Goal: Use online tool/utility: Utilize a website feature to perform a specific function

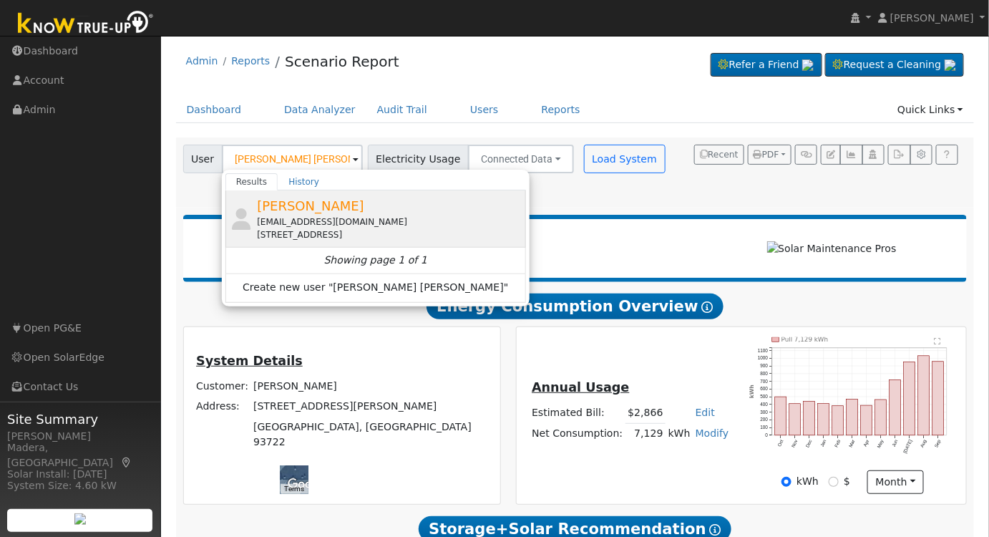
click at [332, 220] on div "[EMAIL_ADDRESS][DOMAIN_NAME]" at bounding box center [389, 221] width 265 height 13
type input "[PERSON_NAME]"
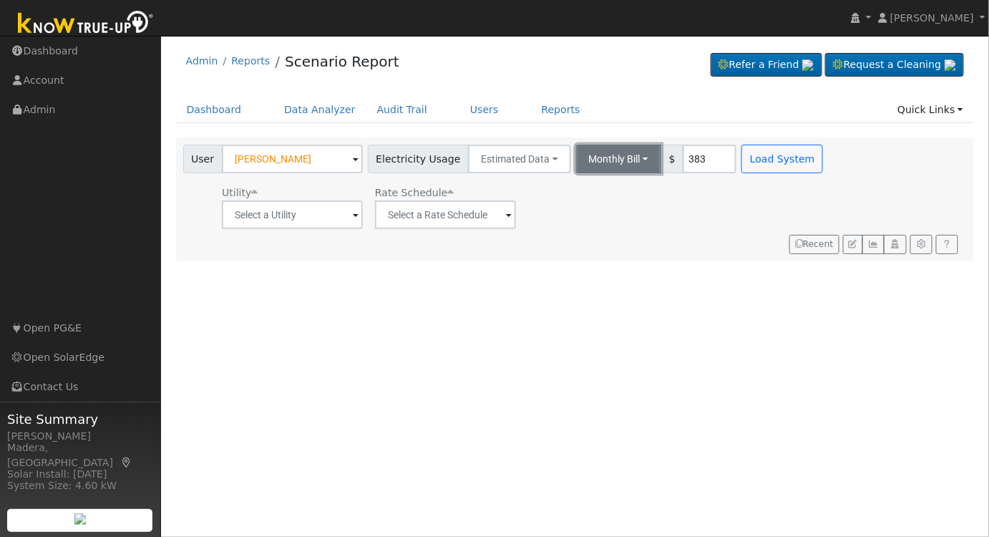
click at [626, 157] on button "Monthly Bill" at bounding box center [619, 159] width 86 height 29
click at [572, 186] on link "Annual Consumption" at bounding box center [599, 190] width 125 height 20
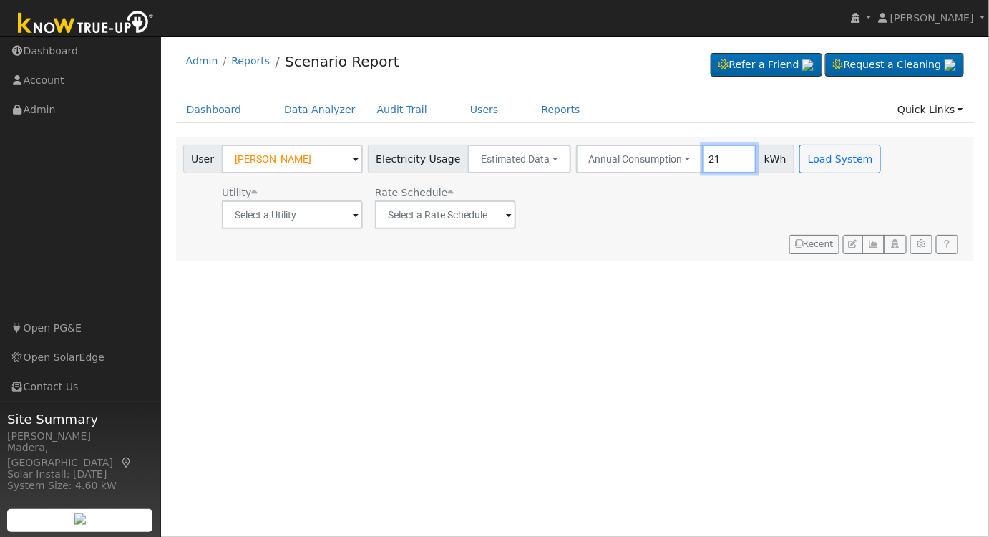
click at [713, 160] on input "21" at bounding box center [730, 159] width 54 height 29
type input "21393"
click at [334, 222] on input "text" at bounding box center [292, 214] width 141 height 29
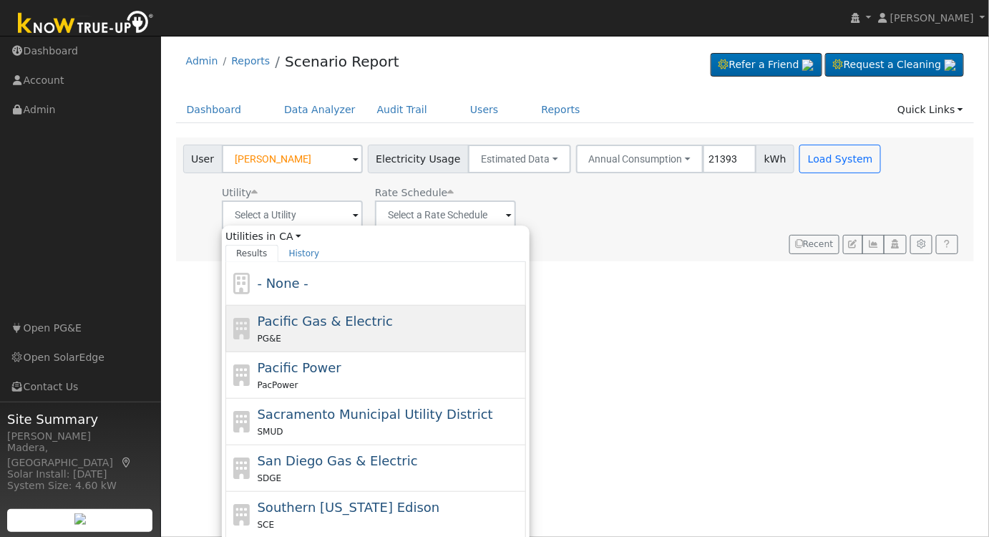
click at [314, 317] on span "Pacific Gas & Electric" at bounding box center [325, 320] width 135 height 15
type input "Pacific Gas & Electric"
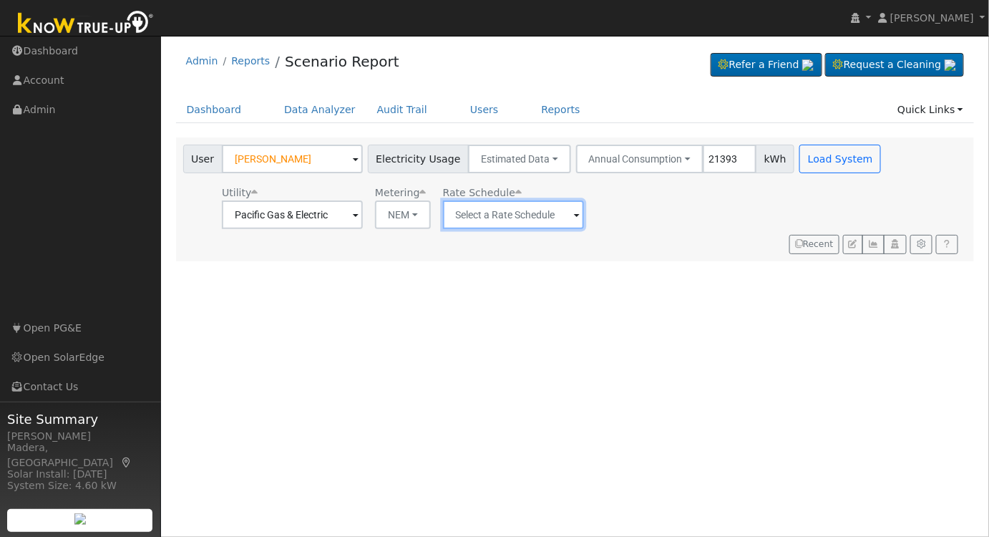
click at [496, 214] on input "text" at bounding box center [513, 214] width 141 height 29
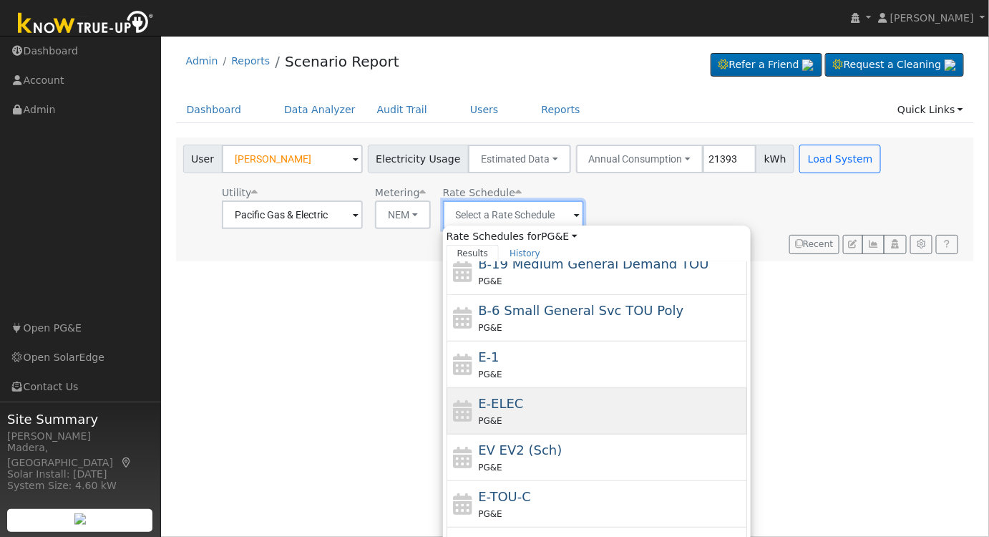
scroll to position [195, 0]
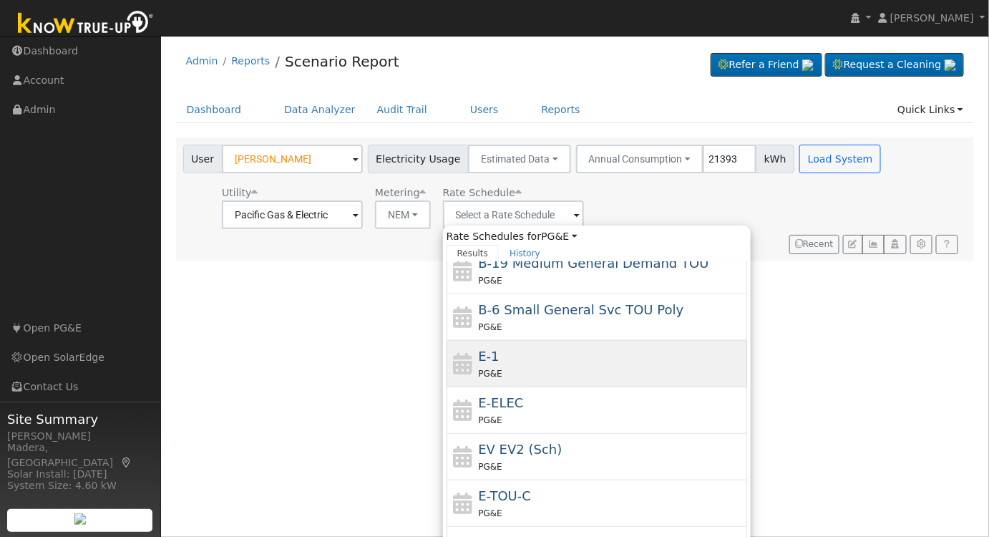
click at [589, 359] on div "E-1 PG&E" at bounding box center [610, 363] width 265 height 34
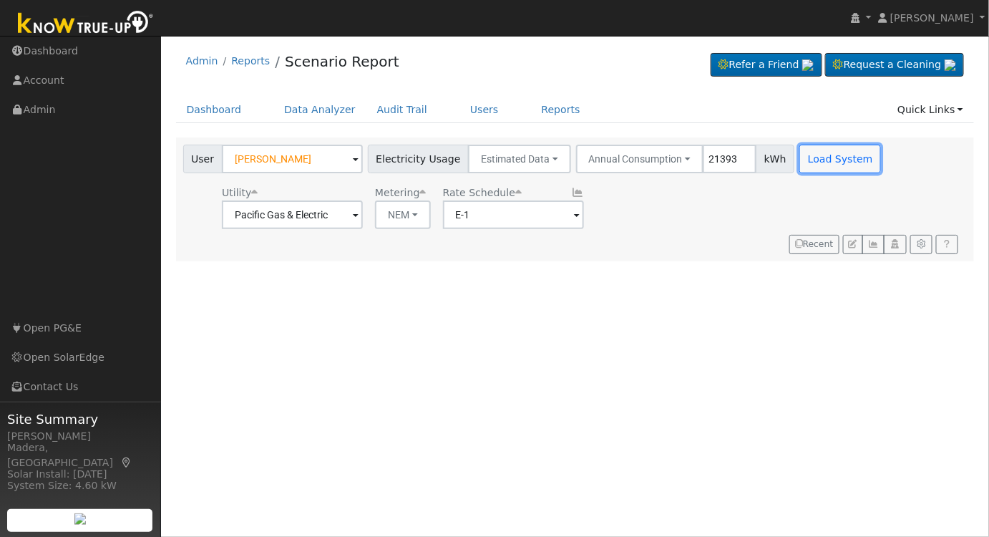
click at [799, 160] on button "Load System" at bounding box center [840, 159] width 82 height 29
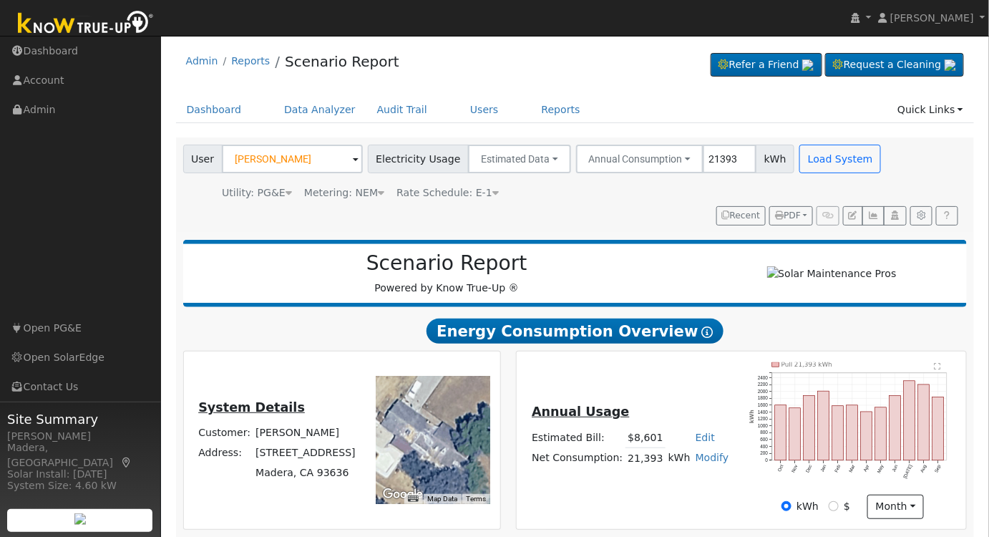
click at [450, 189] on span "Rate Schedule: E-1" at bounding box center [447, 192] width 102 height 11
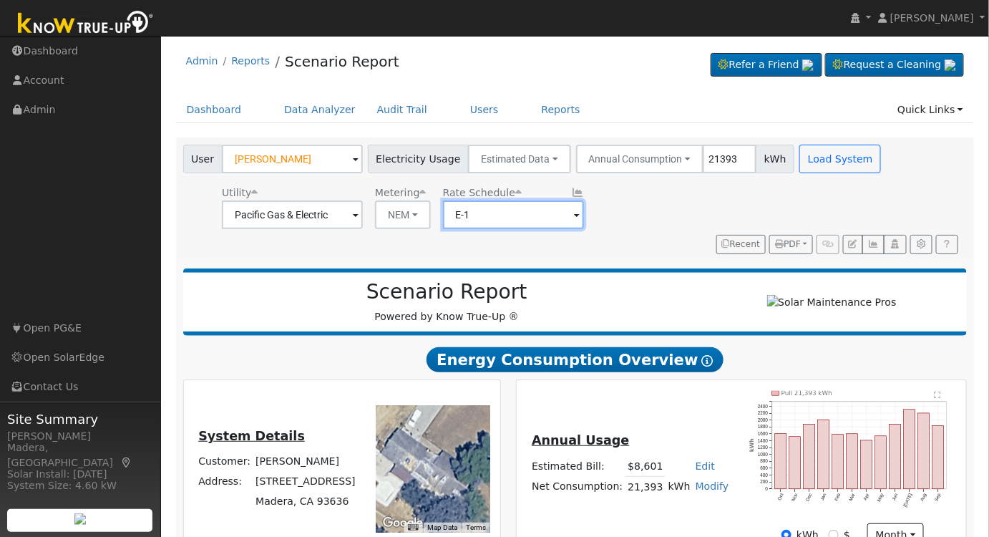
click at [494, 220] on input "E-1" at bounding box center [513, 214] width 141 height 29
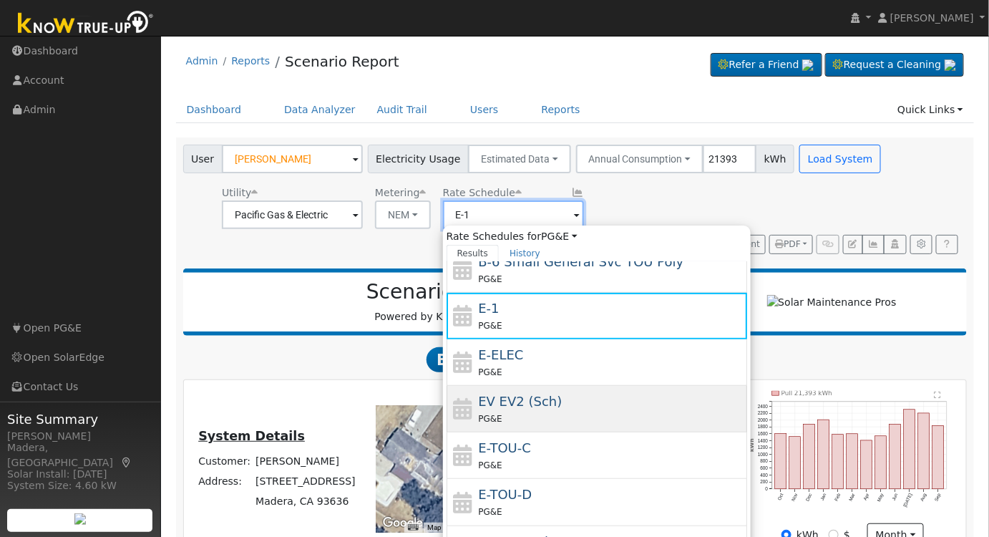
scroll to position [247, 0]
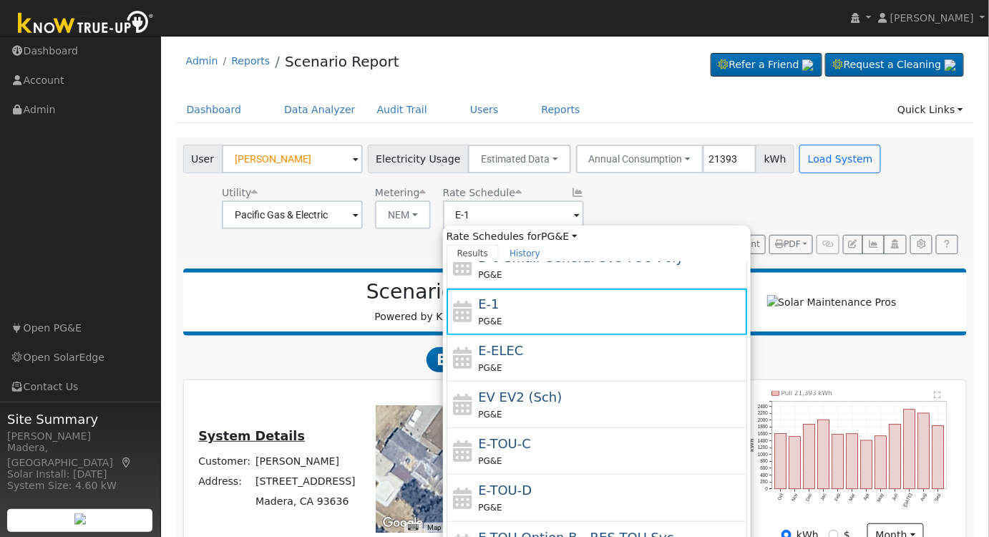
click at [559, 486] on div "E-TOU-D PG&E" at bounding box center [610, 497] width 265 height 34
type input "E-TOU-D"
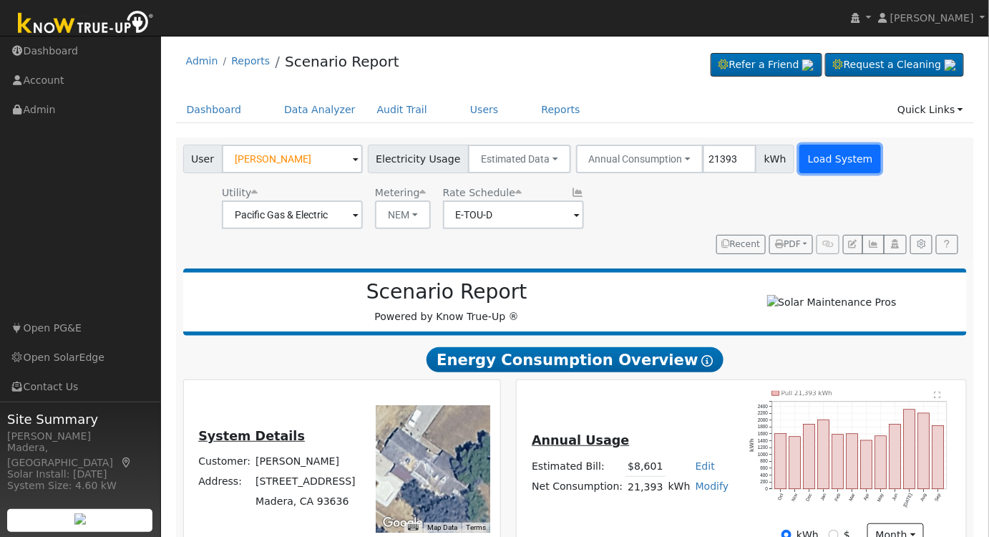
click at [820, 155] on button "Load System" at bounding box center [840, 159] width 82 height 29
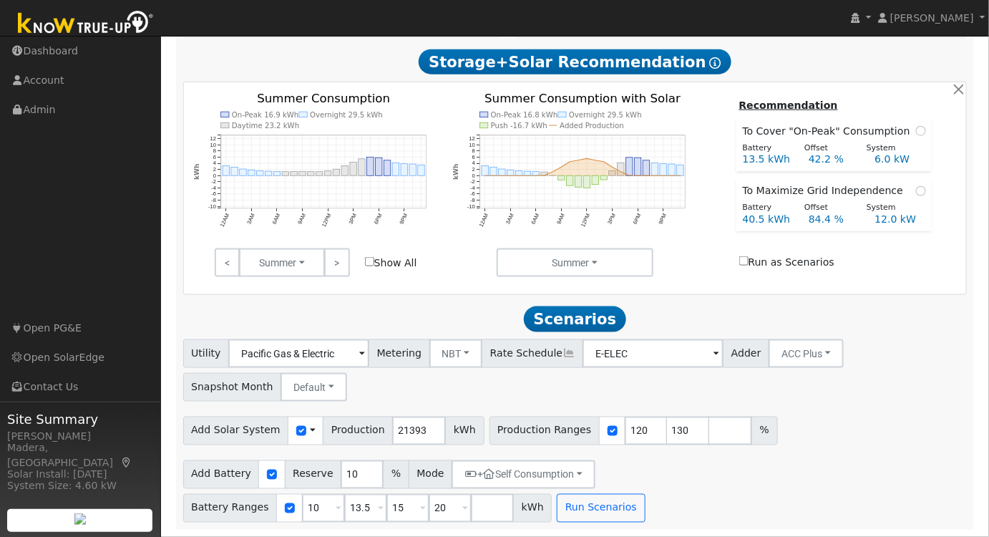
scroll to position [496, 0]
drag, startPoint x: 615, startPoint y: 431, endPoint x: 517, endPoint y: 430, distance: 98.0
click at [515, 431] on div "Production Ranges 120 130 %" at bounding box center [633, 430] width 288 height 29
type input "130"
type input "100"
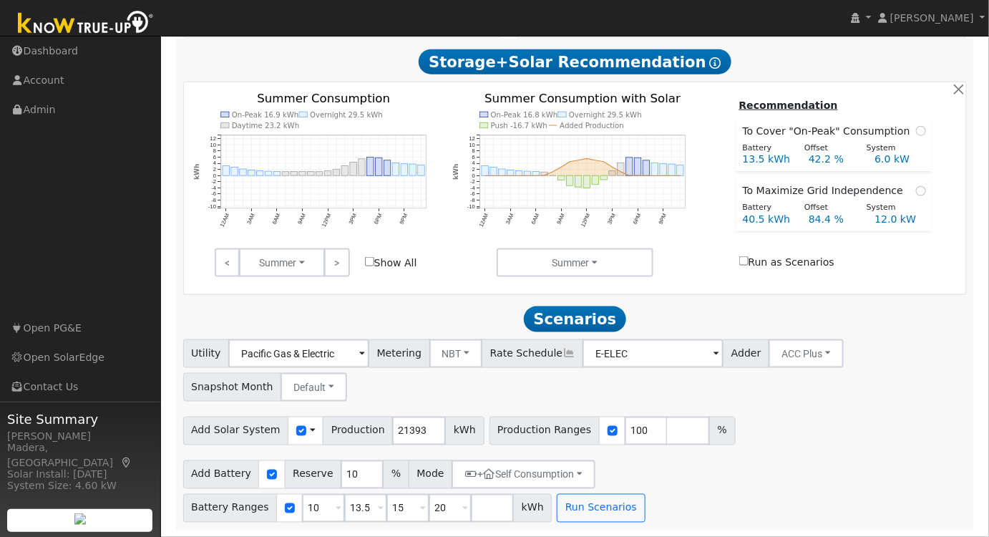
click at [766, 416] on div "Add Solar System Use CSV Data Production 21393 kWh Production Ranges 100 %" at bounding box center [574, 428] width 789 height 34
drag, startPoint x: 659, startPoint y: 483, endPoint x: 607, endPoint y: 484, distance: 52.2
click at [552, 494] on div "Battery Ranges 10 Overrides Reserve % Mode None None Self Consumption Peak Savi…" at bounding box center [367, 508] width 369 height 29
type input "13.5"
type input "15"
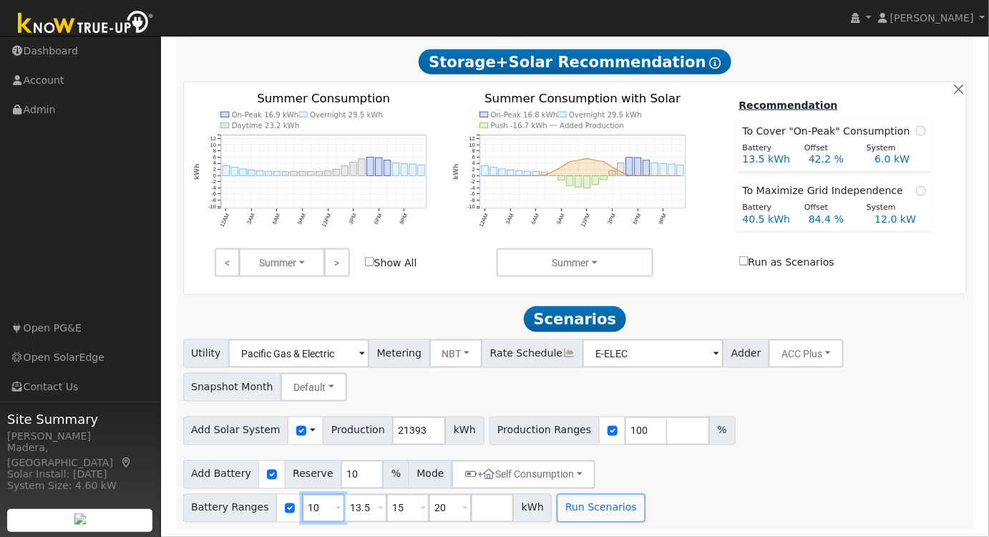
type input "20"
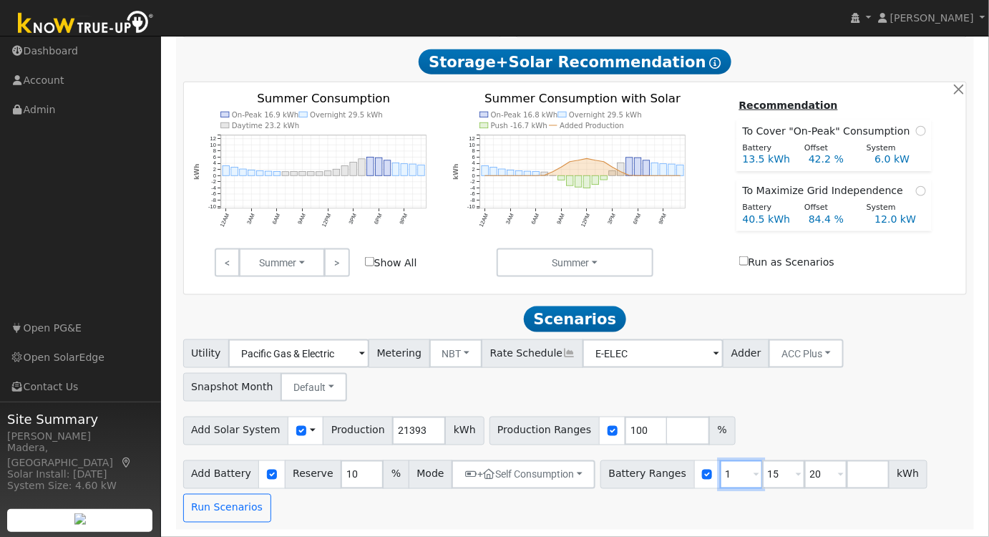
type input "15"
type input "20"
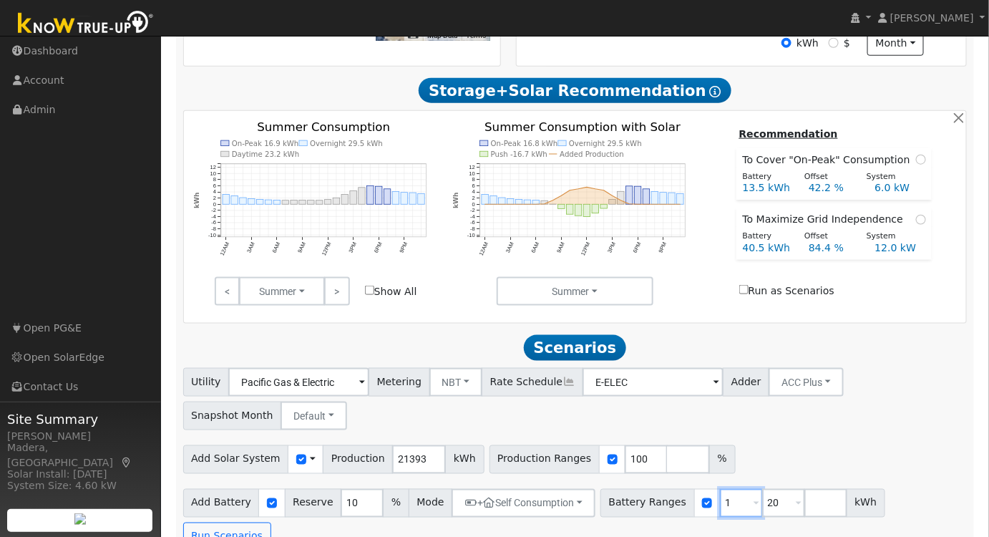
type input "20"
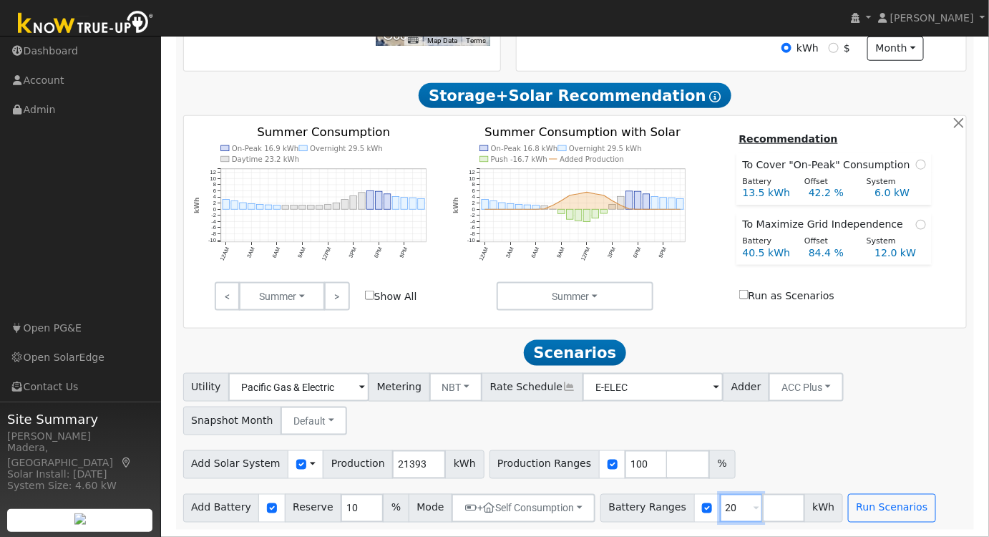
type input "2"
type input "27"
drag, startPoint x: 755, startPoint y: 496, endPoint x: 761, endPoint y: 508, distance: 13.1
click at [762, 496] on input "number" at bounding box center [783, 508] width 43 height 29
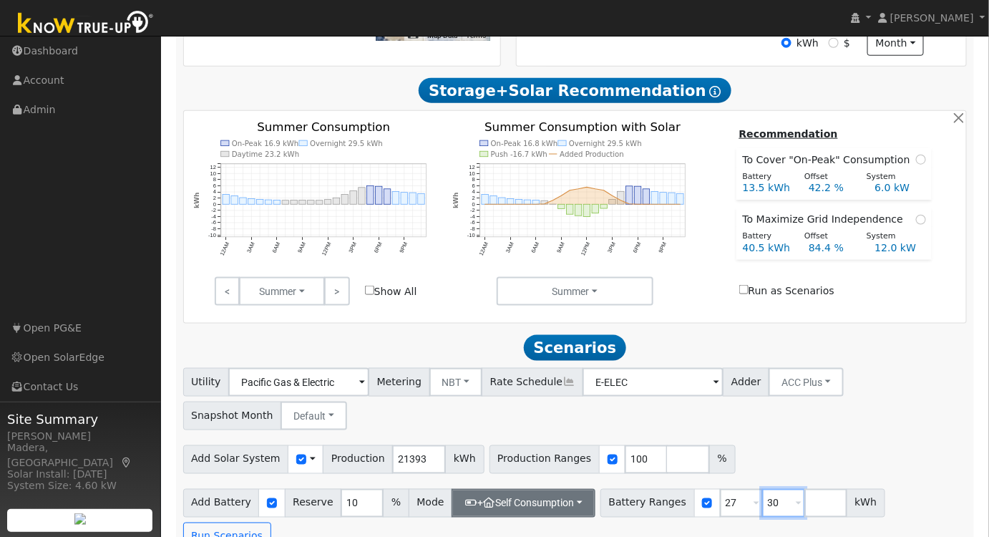
type input "30"
click at [514, 513] on button "+ Self Consumption" at bounding box center [523, 503] width 144 height 29
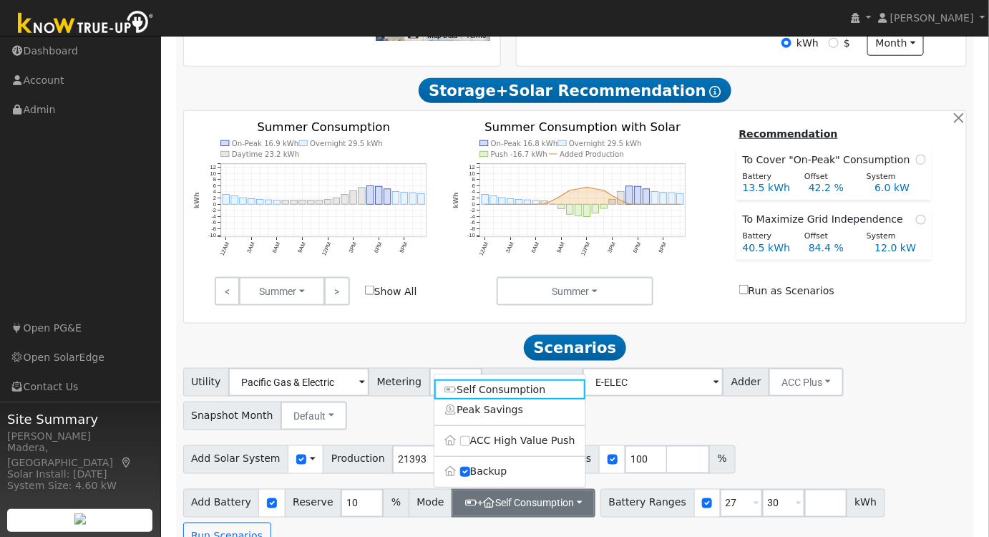
click at [856, 441] on div "Utility Pacific Gas & Electric Metering NBT NEM NBT Rate Schedule E-ELEC Adder …" at bounding box center [574, 459] width 799 height 183
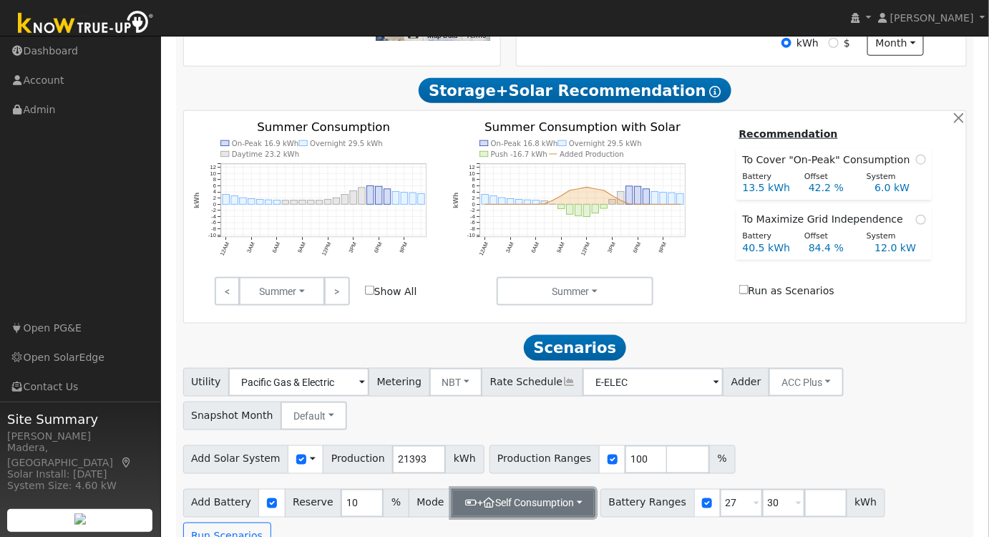
click at [482, 511] on button "+ Self Consumption" at bounding box center [523, 503] width 144 height 29
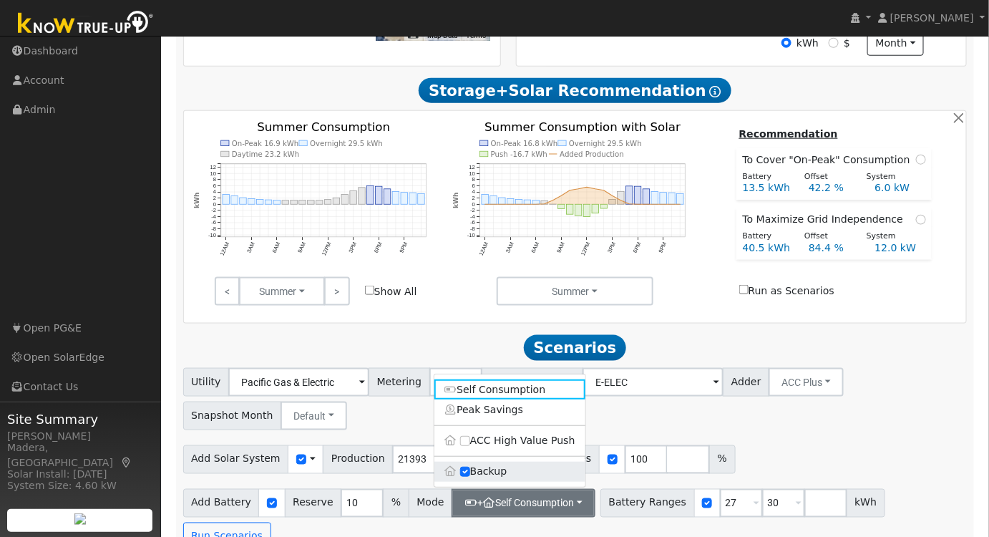
click at [469, 476] on label "Backup" at bounding box center [509, 471] width 151 height 20
click at [469, 476] on input "Backup" at bounding box center [465, 471] width 10 height 10
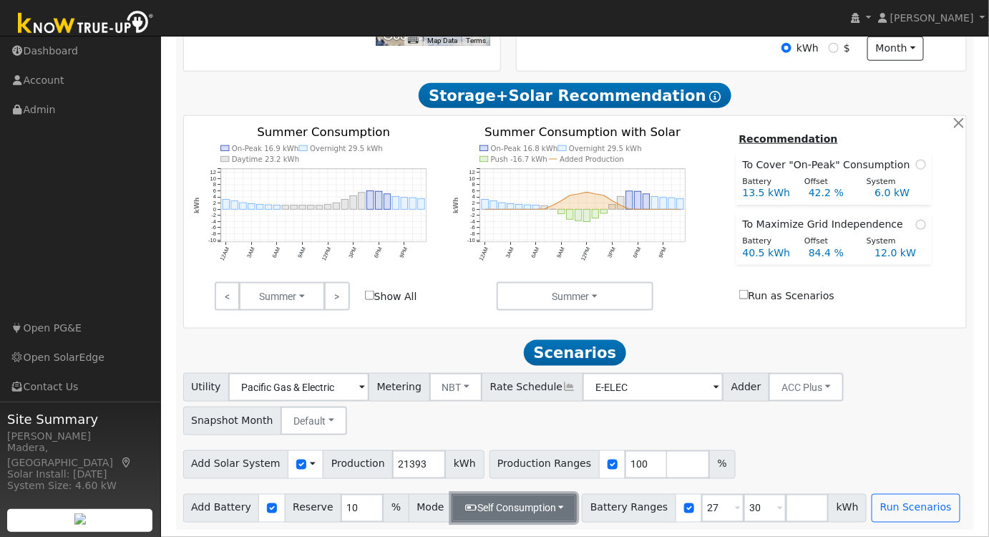
click at [475, 509] on button "Self Consumption" at bounding box center [513, 508] width 125 height 29
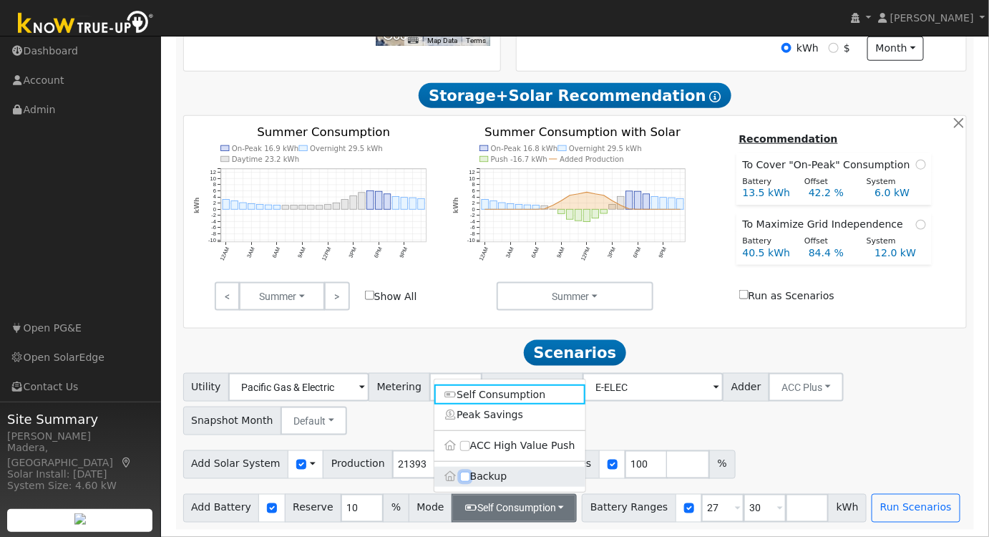
click at [461, 475] on input "Backup" at bounding box center [465, 476] width 10 height 10
checkbox input "true"
type input "20"
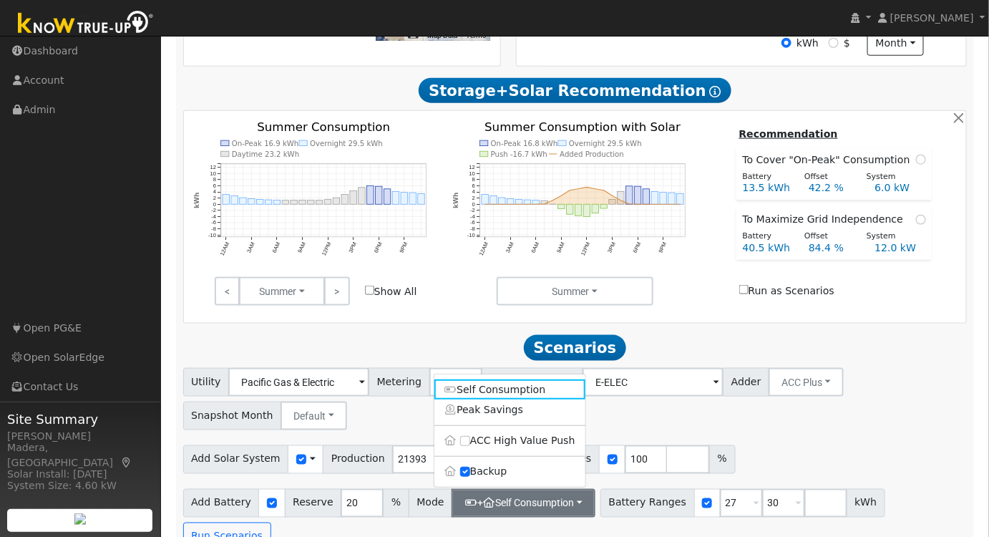
click at [863, 435] on div "Utility Pacific Gas & Electric Metering NBT NEM NBT Rate Schedule E-ELEC Adder …" at bounding box center [574, 459] width 799 height 183
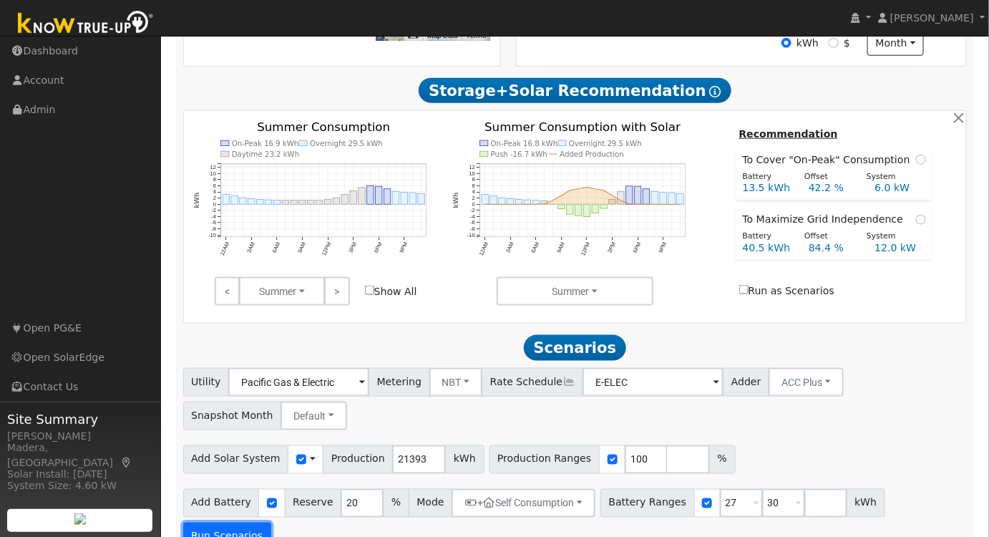
click at [271, 522] on button "Run Scenarios" at bounding box center [227, 536] width 88 height 29
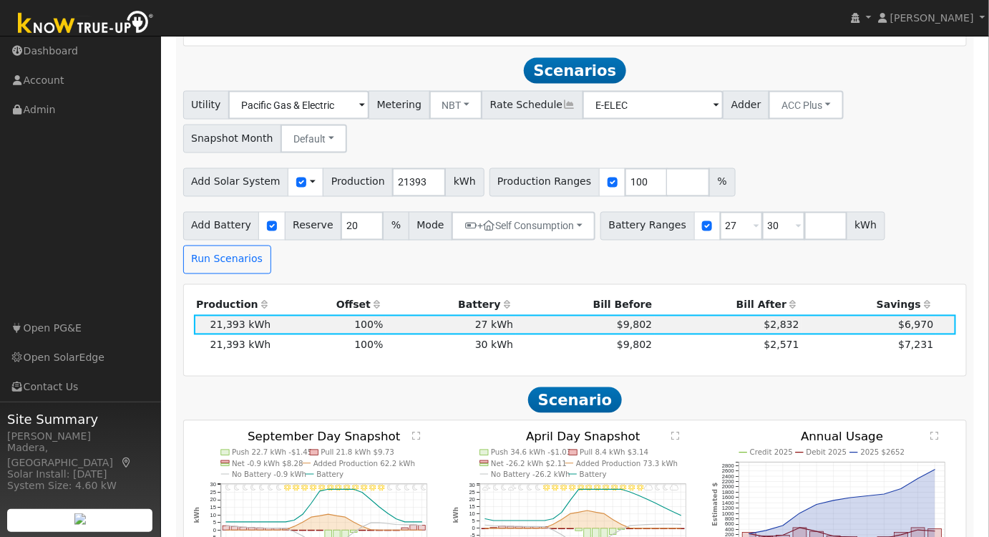
scroll to position [758, 0]
